Goal: Task Accomplishment & Management: Complete application form

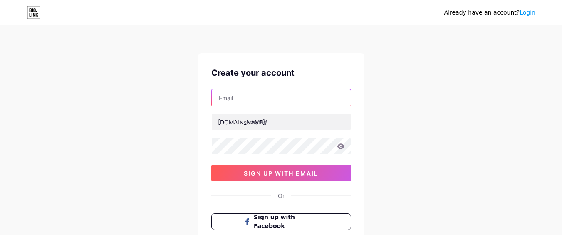
click at [240, 97] on input "text" at bounding box center [281, 97] width 139 height 17
type input "[EMAIL_ADDRESS][DOMAIN_NAME]"
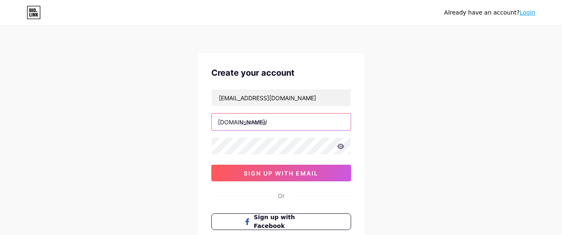
click at [264, 124] on input "text" at bounding box center [281, 122] width 139 height 17
paste input "tabreed"
type input "tabreed"
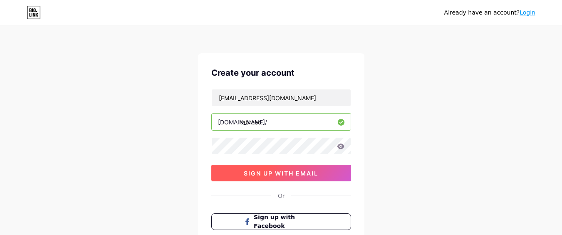
click at [296, 168] on button "sign up with email" at bounding box center [281, 173] width 140 height 17
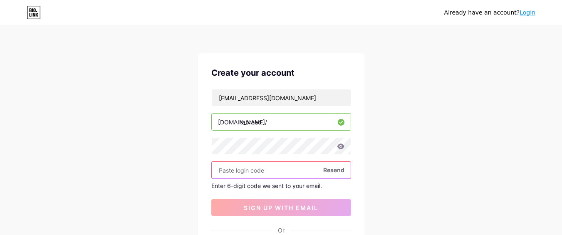
paste input "591627"
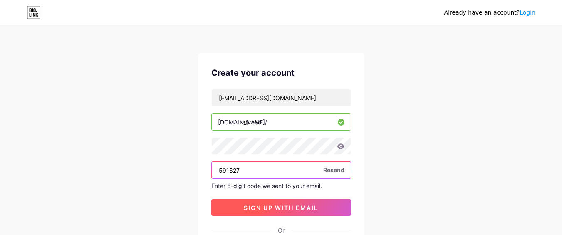
type input "591627"
click at [270, 209] on span "sign up with email" at bounding box center [281, 207] width 74 height 7
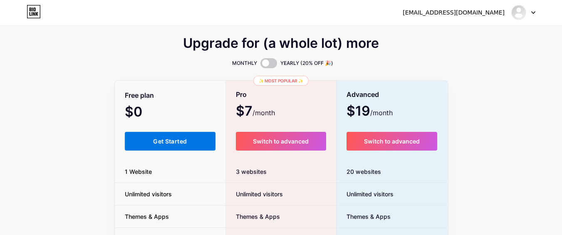
click at [157, 140] on span "Get Started" at bounding box center [170, 141] width 34 height 7
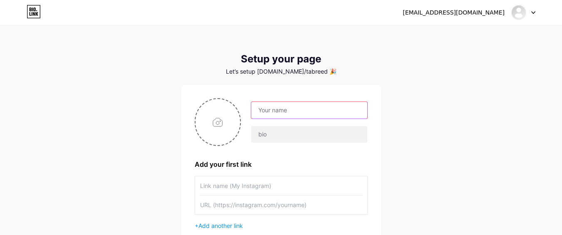
click at [271, 114] on input "text" at bounding box center [309, 110] width 116 height 17
paste input "Tabreed, National Central Cooling Company PJSC"
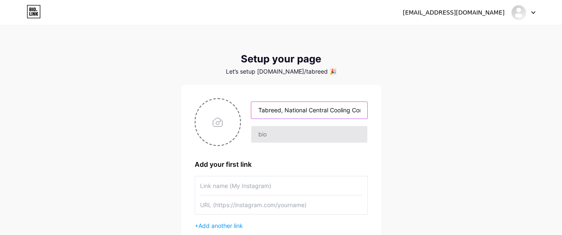
scroll to position [0, 35]
type input "Tabreed, National Central Cooling Company PJSC"
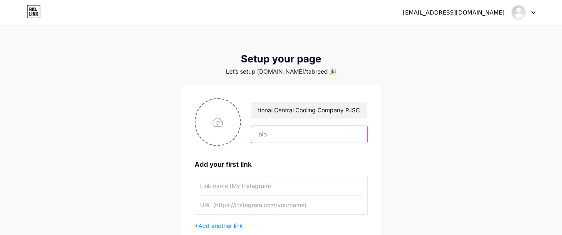
scroll to position [0, 0]
click at [277, 136] on input "text" at bounding box center [309, 134] width 116 height 17
paste input "Tabreed, National Central Cooling Company PJSC, is a leading provider of distri…"
type input "Tabreed, National Central Cooling Company PJSC, is a leading provider of distri…"
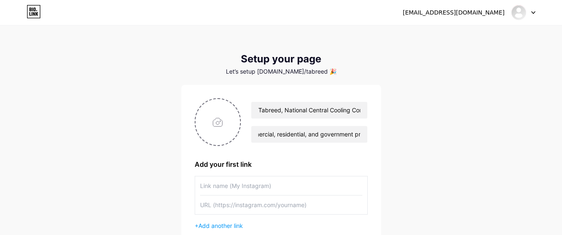
click at [223, 185] on input "text" at bounding box center [281, 185] width 162 height 19
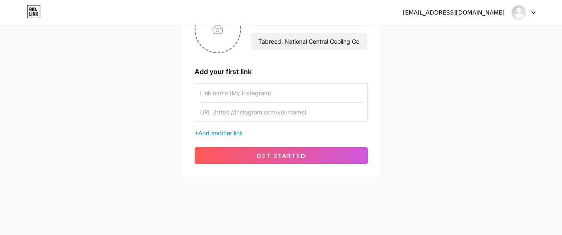
scroll to position [95, 0]
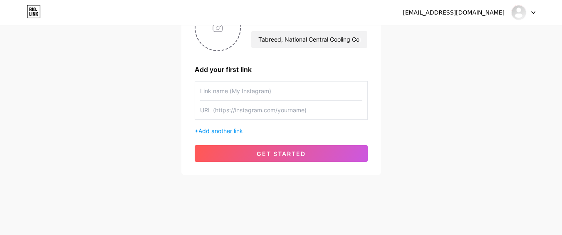
paste input "Tabreed, National Central Cooling Company PJSC"
type input "Tabreed, National Central Cooling Company PJSC"
click at [231, 117] on input "text" at bounding box center [281, 110] width 162 height 19
paste input "[URL][DOMAIN_NAME]"
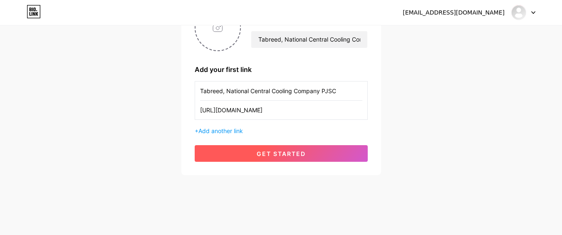
type input "[URL][DOMAIN_NAME]"
click at [278, 153] on span "get started" at bounding box center [281, 153] width 49 height 7
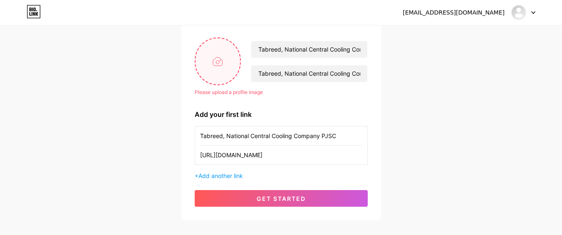
scroll to position [45, 0]
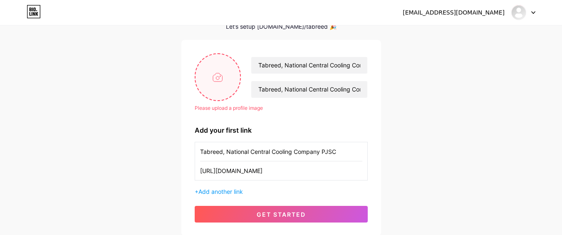
click at [215, 75] on input "file" at bounding box center [217, 77] width 45 height 46
type input "C:\fakepath\tabreed.jpg"
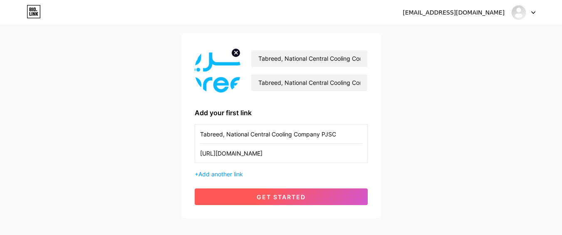
scroll to position [95, 0]
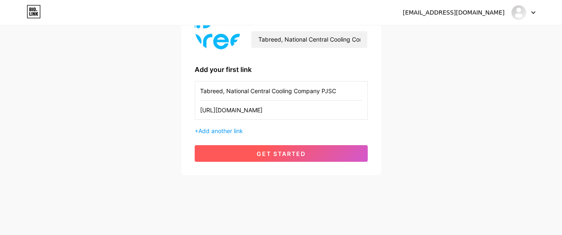
click at [292, 158] on button "get started" at bounding box center [281, 153] width 173 height 17
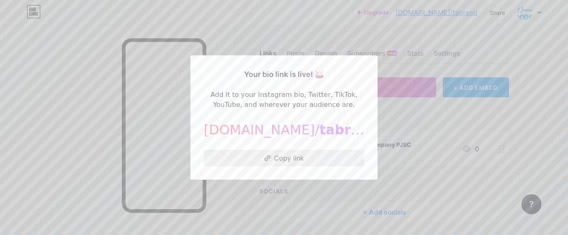
click at [285, 157] on button "Copy link" at bounding box center [284, 158] width 161 height 17
